Goal: Navigation & Orientation: Find specific page/section

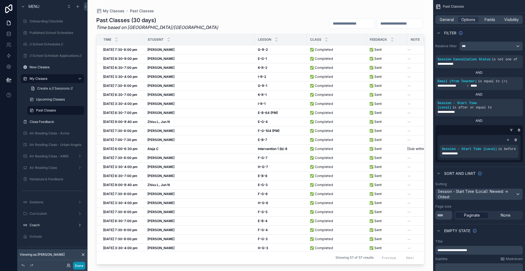
click at [80, 267] on button "Done" at bounding box center [79, 266] width 12 height 8
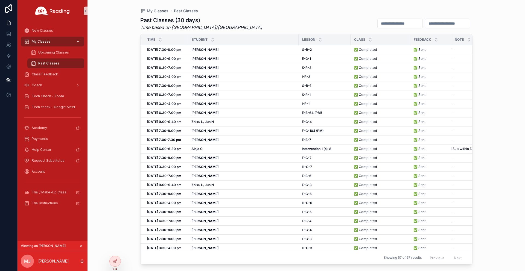
click at [48, 41] on span "My Classes" at bounding box center [41, 41] width 19 height 4
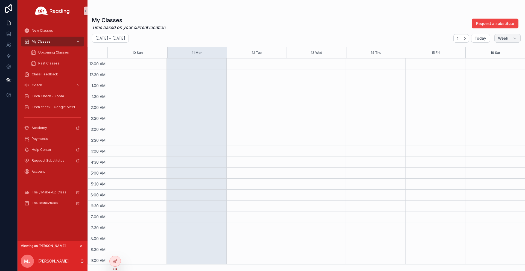
click at [502, 36] on span "Week" at bounding box center [503, 38] width 10 height 5
click at [494, 50] on button "Month M" at bounding box center [496, 52] width 39 height 10
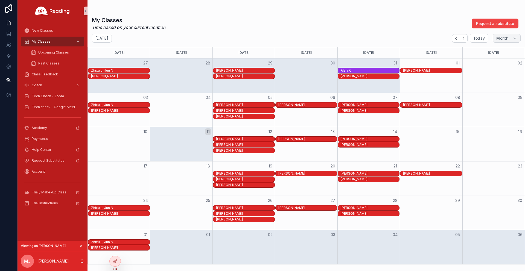
click at [503, 38] on span "Month" at bounding box center [503, 38] width 12 height 5
click at [489, 63] on span "Week" at bounding box center [484, 61] width 11 height 5
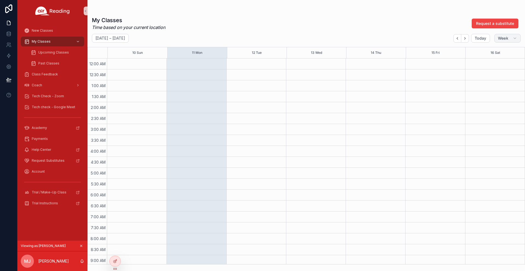
click at [508, 38] on span "Week" at bounding box center [503, 38] width 10 height 5
click at [485, 61] on span "Week" at bounding box center [484, 61] width 11 height 5
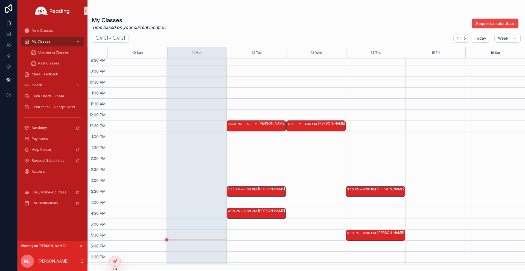
scroll to position [209, 0]
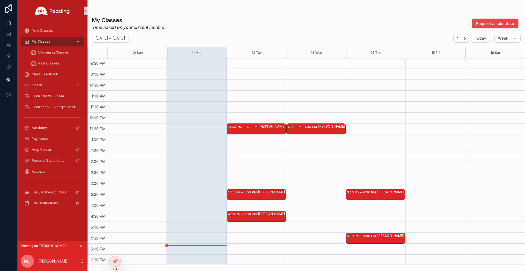
click at [249, 128] on div "12:30 PM – 1:00 PM" at bounding box center [243, 126] width 31 height 5
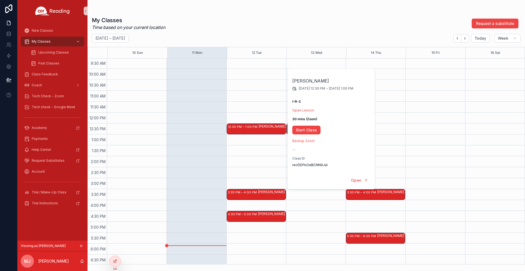
click at [260, 192] on div "[PERSON_NAME]" at bounding box center [271, 192] width 27 height 4
